Goal: Information Seeking & Learning: Find specific fact

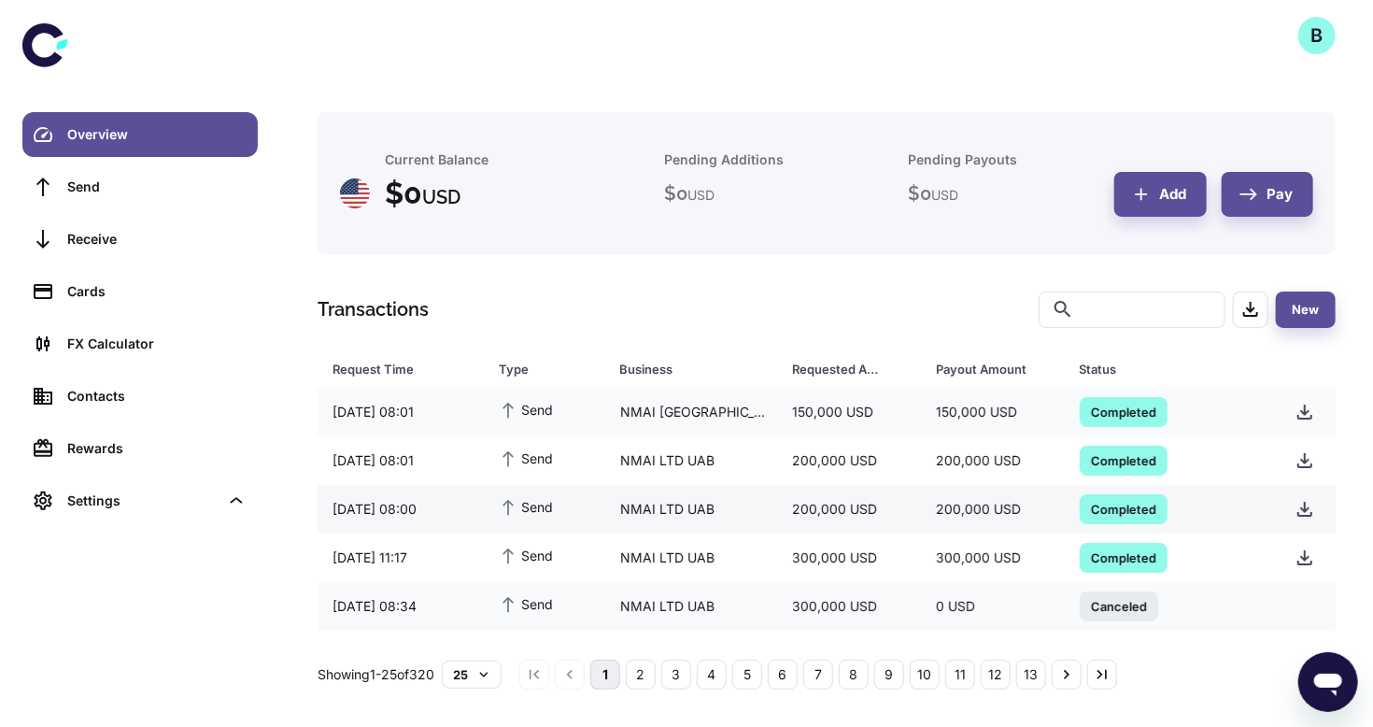
click at [1113, 507] on span "Completed" at bounding box center [1124, 508] width 88 height 19
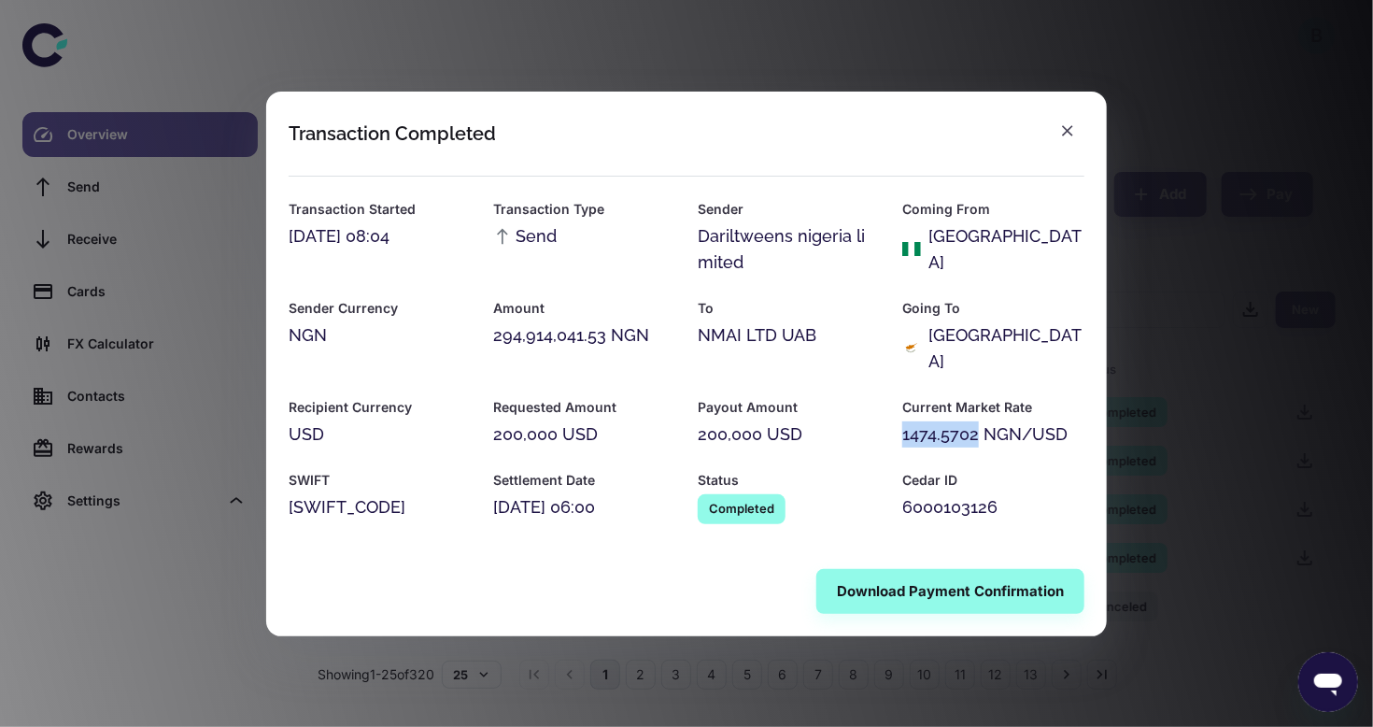
drag, startPoint x: 903, startPoint y: 419, endPoint x: 979, endPoint y: 416, distance: 75.7
click at [979, 421] on div "1474.5702 NGN/USD" at bounding box center [993, 434] width 182 height 26
copy div "1474.5702"
click at [1065, 140] on icon "button" at bounding box center [1067, 130] width 19 height 19
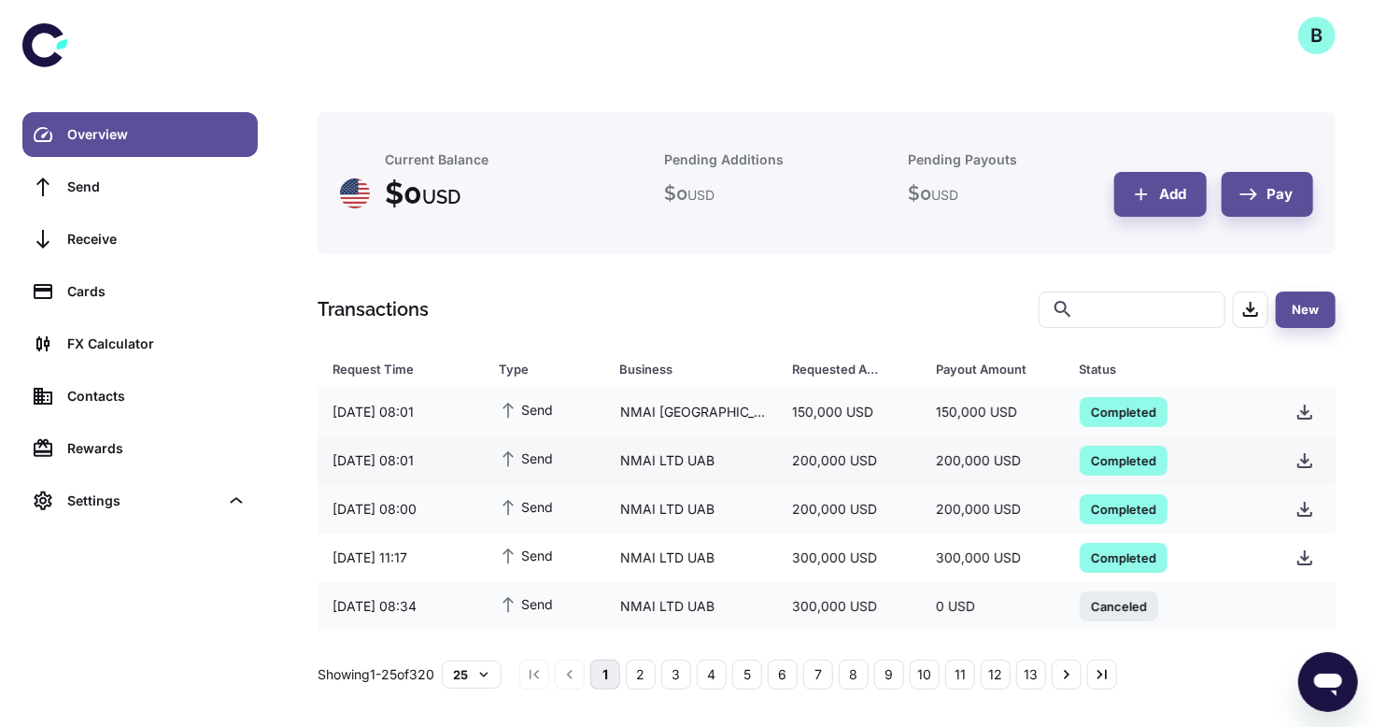
click at [1109, 464] on span "Completed" at bounding box center [1124, 459] width 88 height 19
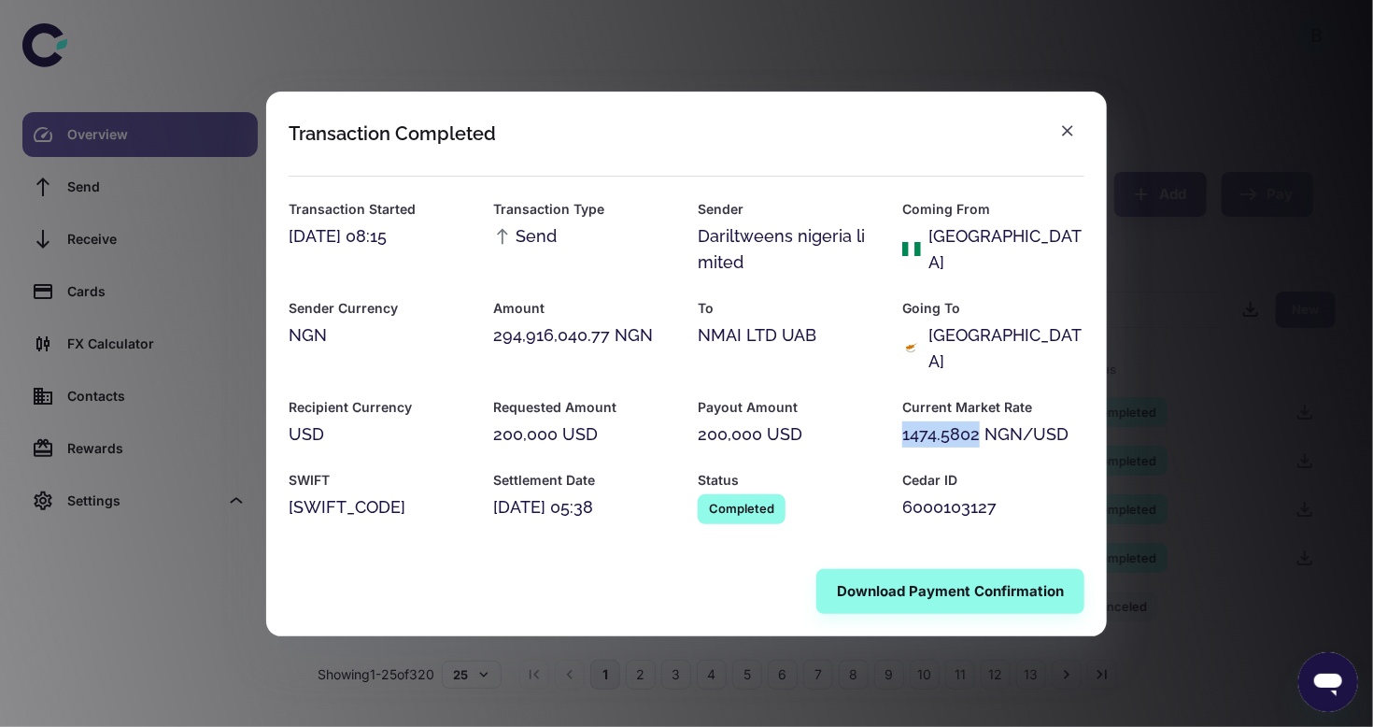
drag, startPoint x: 903, startPoint y: 422, endPoint x: 980, endPoint y: 425, distance: 76.6
click at [980, 425] on div "1474.5802 NGN/USD" at bounding box center [993, 434] width 182 height 26
copy div "1474.5802"
click at [1074, 138] on icon "button" at bounding box center [1067, 130] width 19 height 19
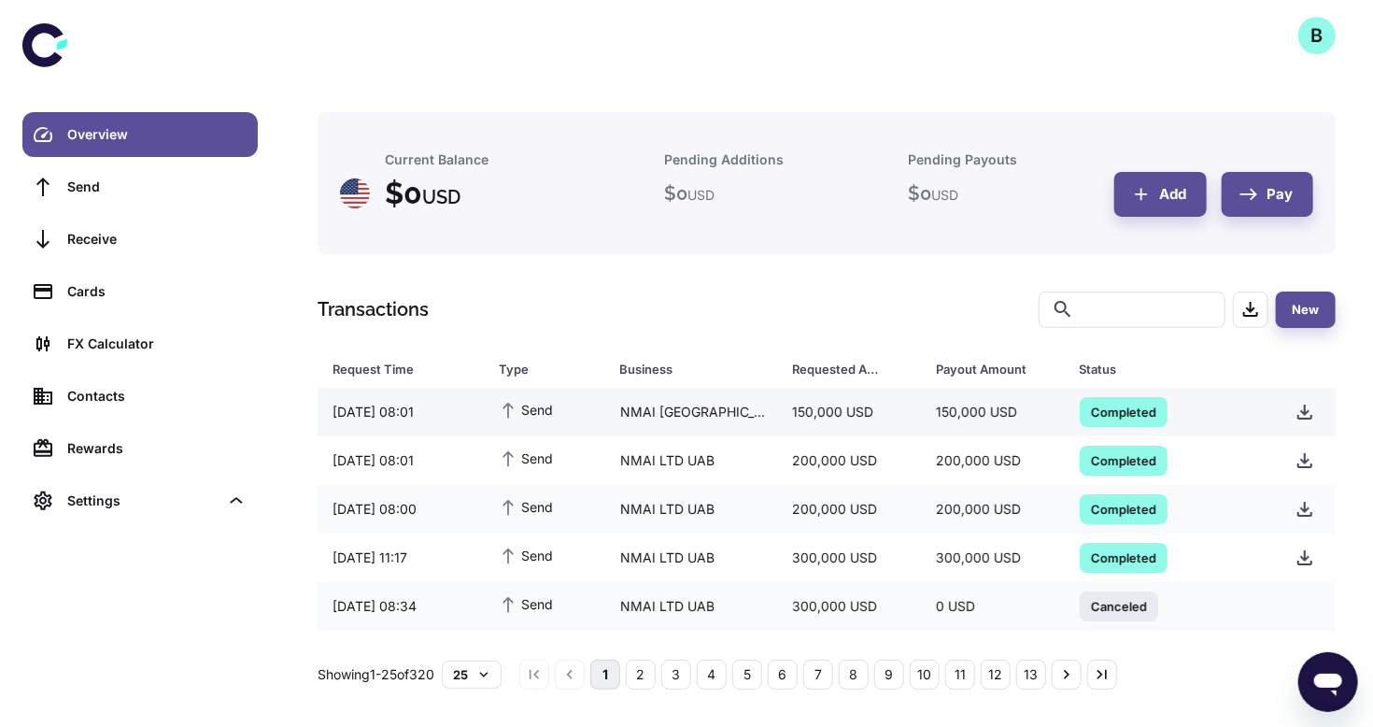
click at [1121, 406] on span "Completed" at bounding box center [1124, 411] width 88 height 19
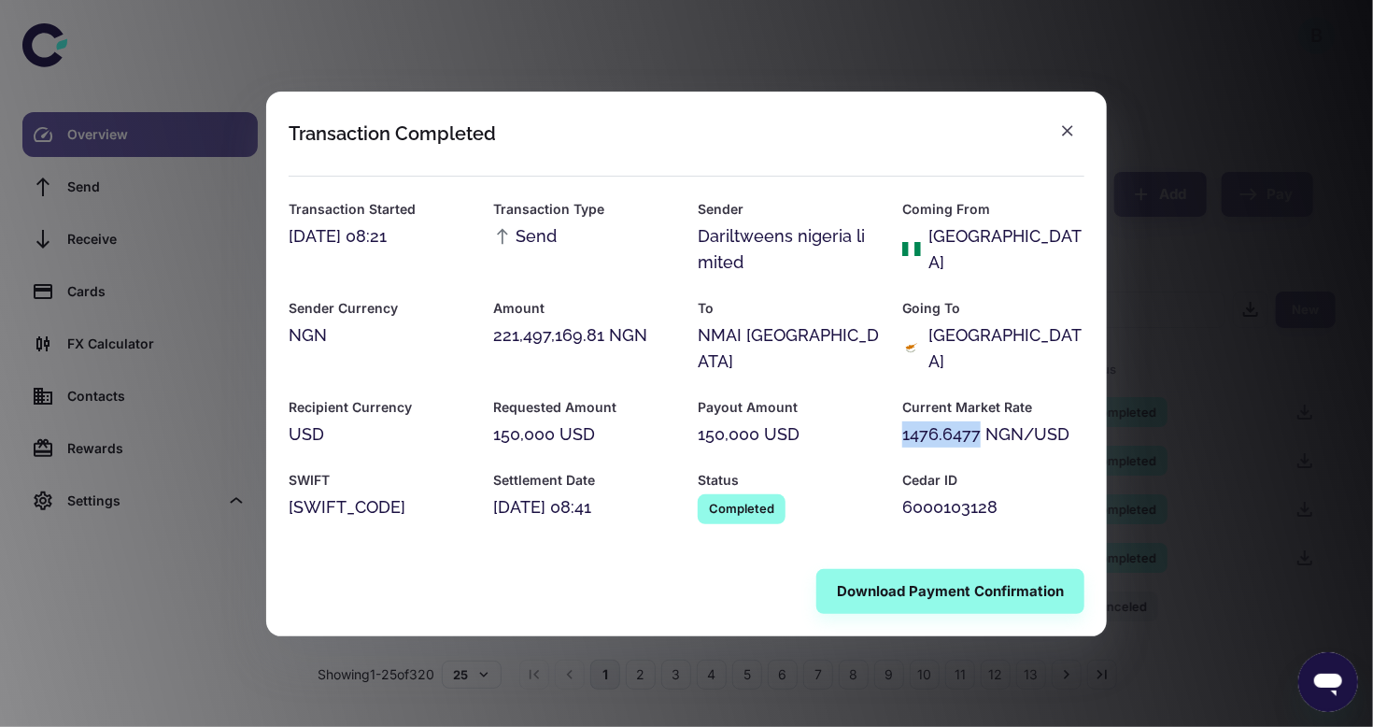
drag, startPoint x: 902, startPoint y: 419, endPoint x: 981, endPoint y: 417, distance: 78.5
click at [981, 421] on div "1476.6477 NGN/USD" at bounding box center [993, 434] width 182 height 26
copy div "1476.6477"
click at [1062, 136] on icon "button" at bounding box center [1067, 130] width 19 height 19
